Goal: Transaction & Acquisition: Subscribe to service/newsletter

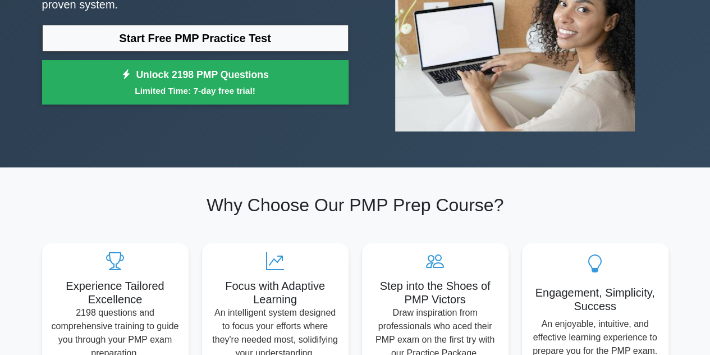
scroll to position [185, 0]
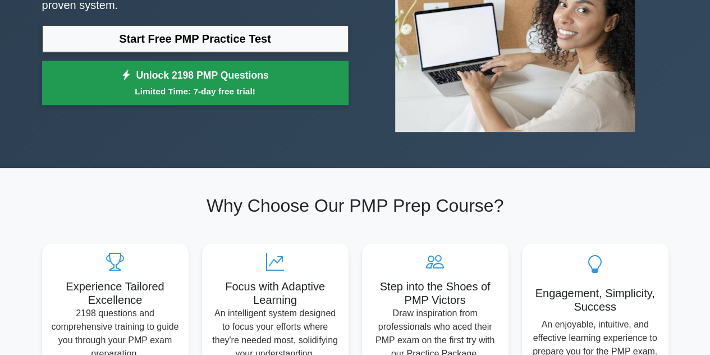
drag, startPoint x: 0, startPoint y: 0, endPoint x: 245, endPoint y: 86, distance: 259.5
click at [245, 86] on small "Limited Time: 7-day free trial!" at bounding box center [195, 91] width 278 height 13
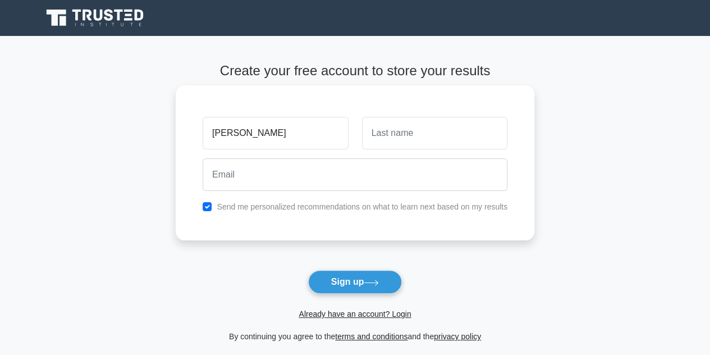
type input "[PERSON_NAME]"
click at [383, 131] on input "text" at bounding box center [434, 133] width 145 height 33
type input "S"
type input "n"
click at [350, 242] on form "Create your free account to store your results [PERSON_NAME] Send me personaliz…" at bounding box center [355, 203] width 359 height 280
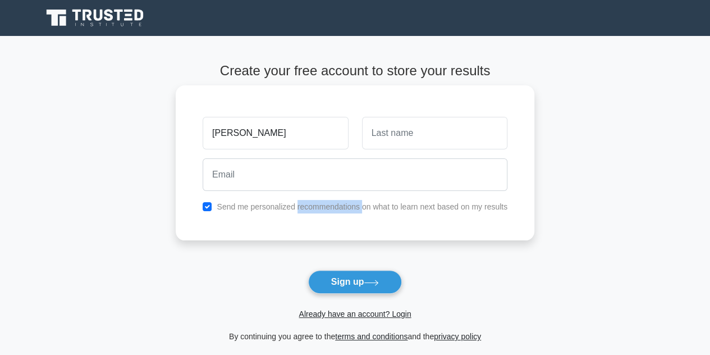
click at [350, 242] on form "Create your free account to store your results VALENTIN Send me personalized re…" at bounding box center [355, 203] width 359 height 280
click at [427, 150] on div at bounding box center [434, 133] width 159 height 42
click at [406, 137] on input "text" at bounding box center [434, 133] width 145 height 33
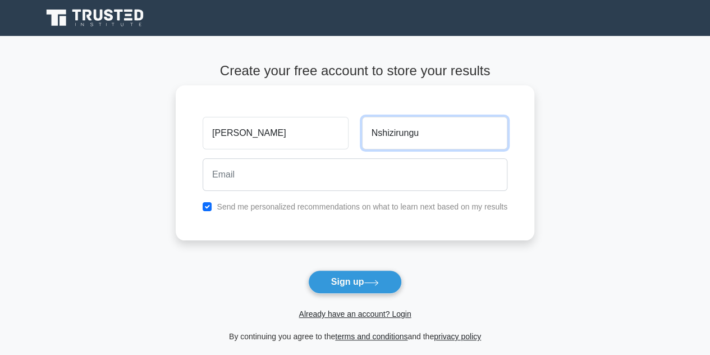
type input "Nshizirungu"
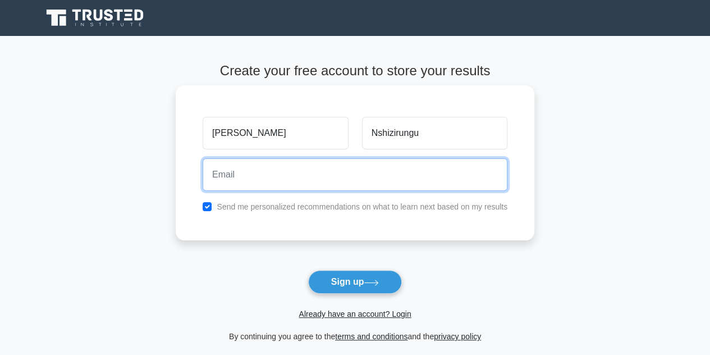
click at [329, 173] on input "email" at bounding box center [355, 174] width 305 height 33
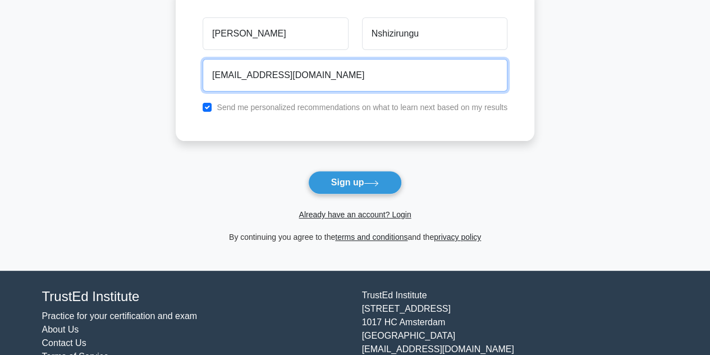
scroll to position [107, 0]
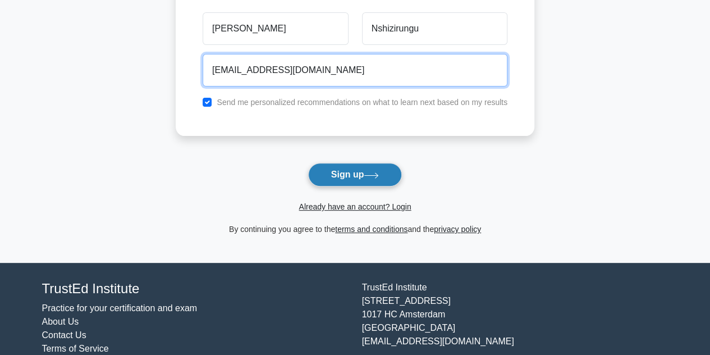
type input "nshvalentin4@gmail.com"
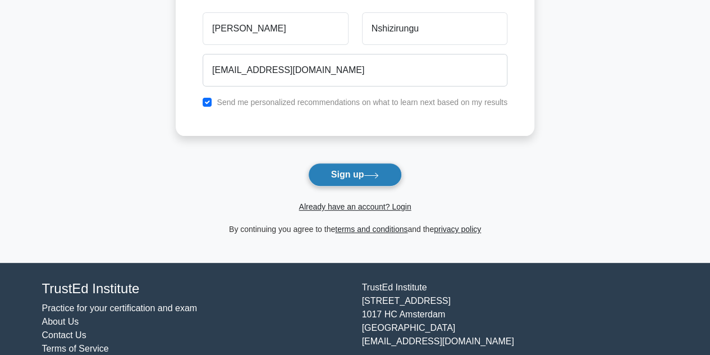
click at [366, 178] on button "Sign up" at bounding box center [355, 175] width 94 height 24
